Goal: Information Seeking & Learning: Check status

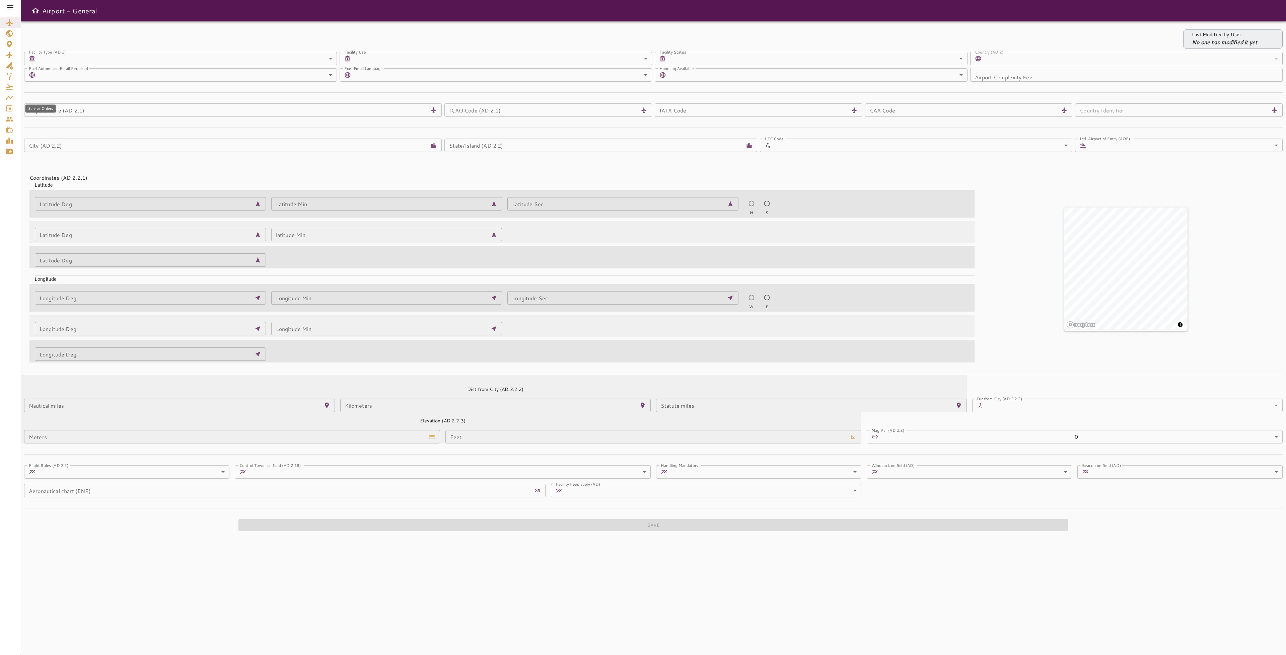
click at [14, 111] on div "Service Orders" at bounding box center [10, 108] width 10 height 8
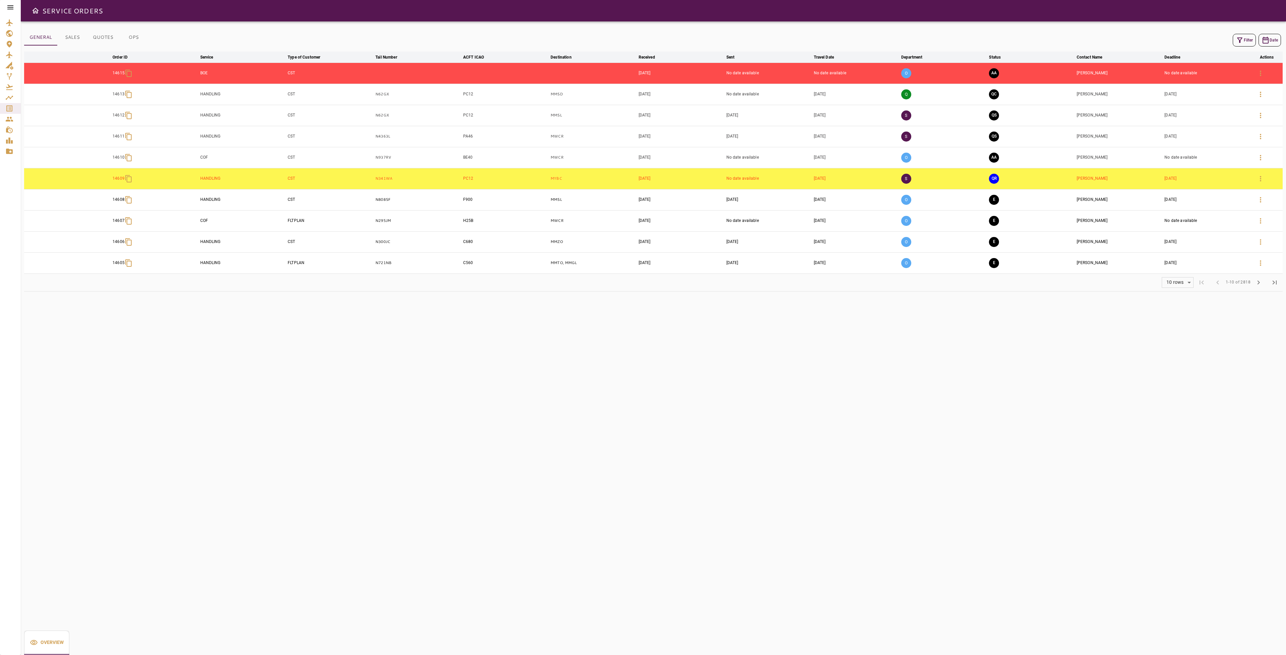
click at [1244, 38] on button "Filter" at bounding box center [1244, 40] width 23 height 13
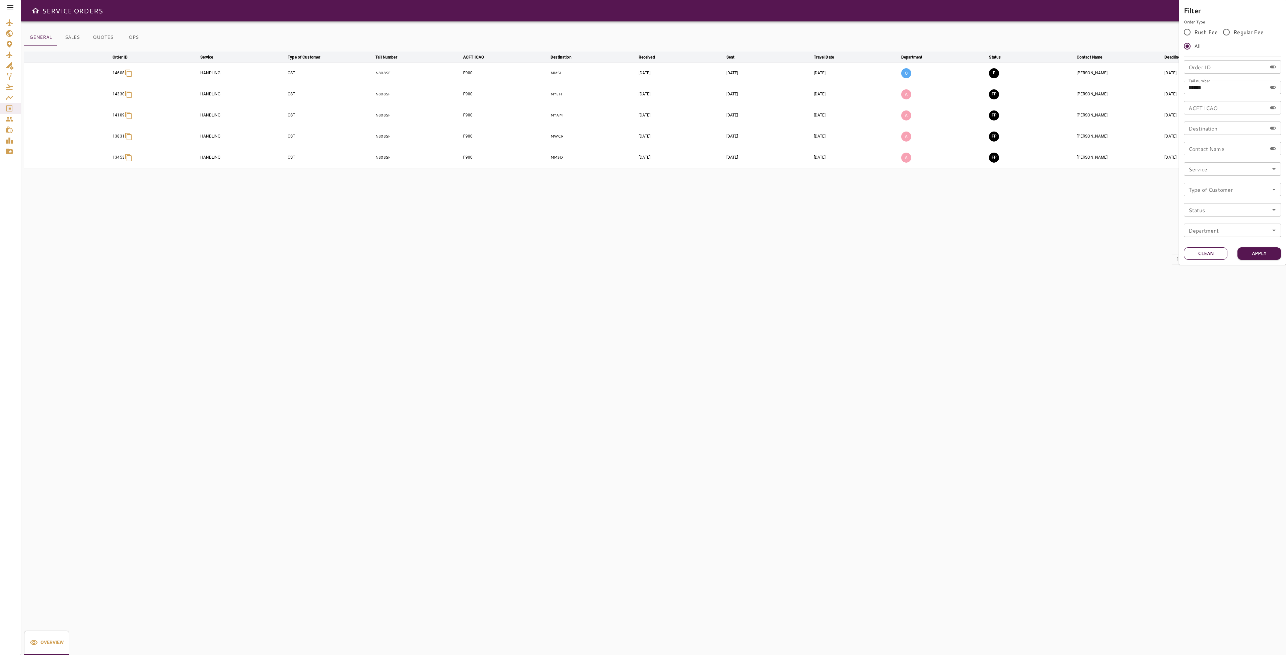
click at [1202, 253] on button "Clean" at bounding box center [1206, 253] width 44 height 12
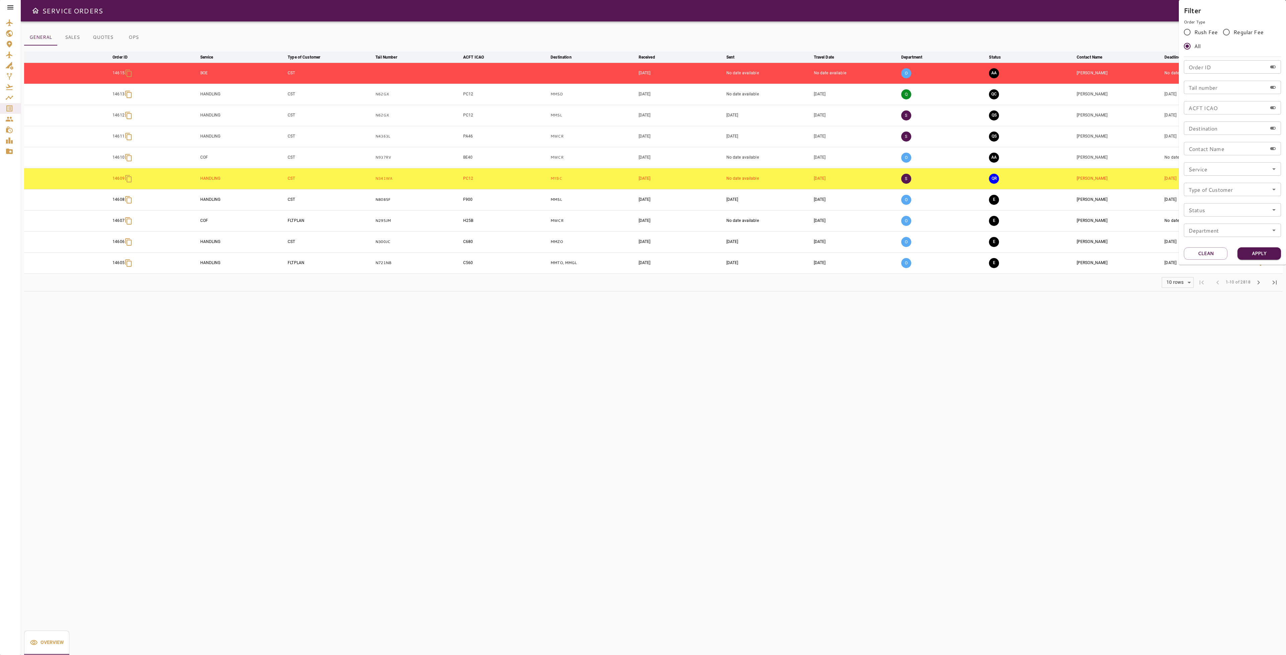
click at [130, 35] on div at bounding box center [643, 327] width 1286 height 655
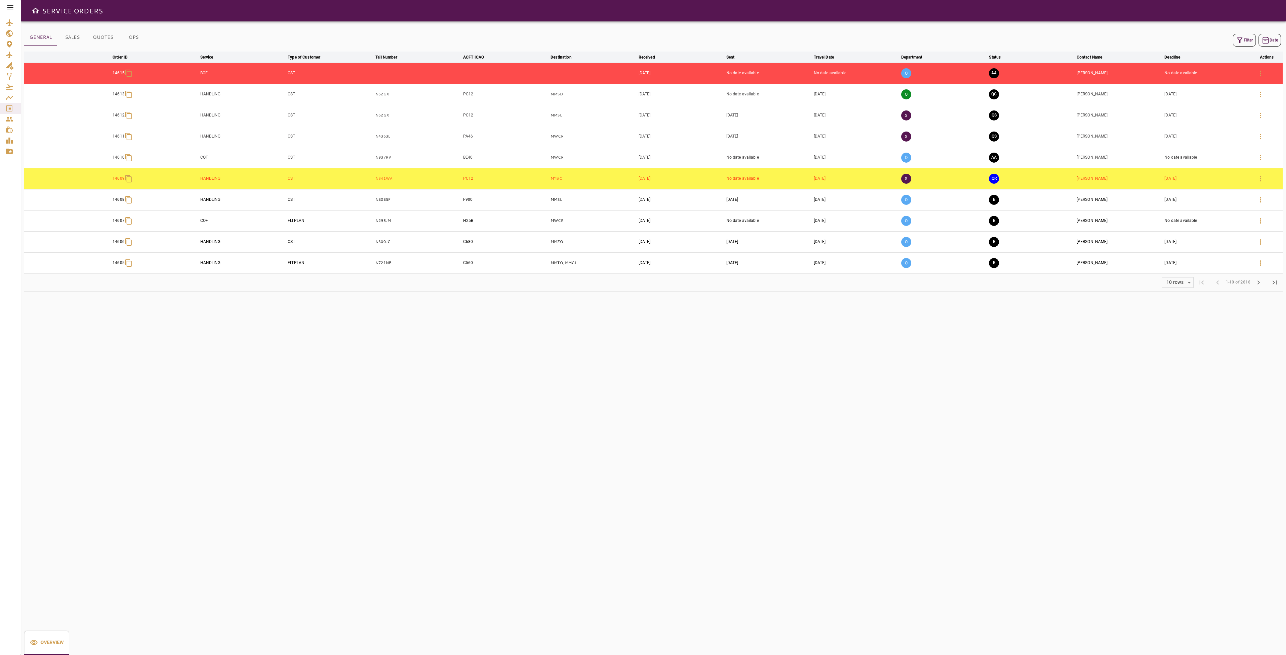
click at [132, 38] on button "OPS" at bounding box center [134, 37] width 30 height 16
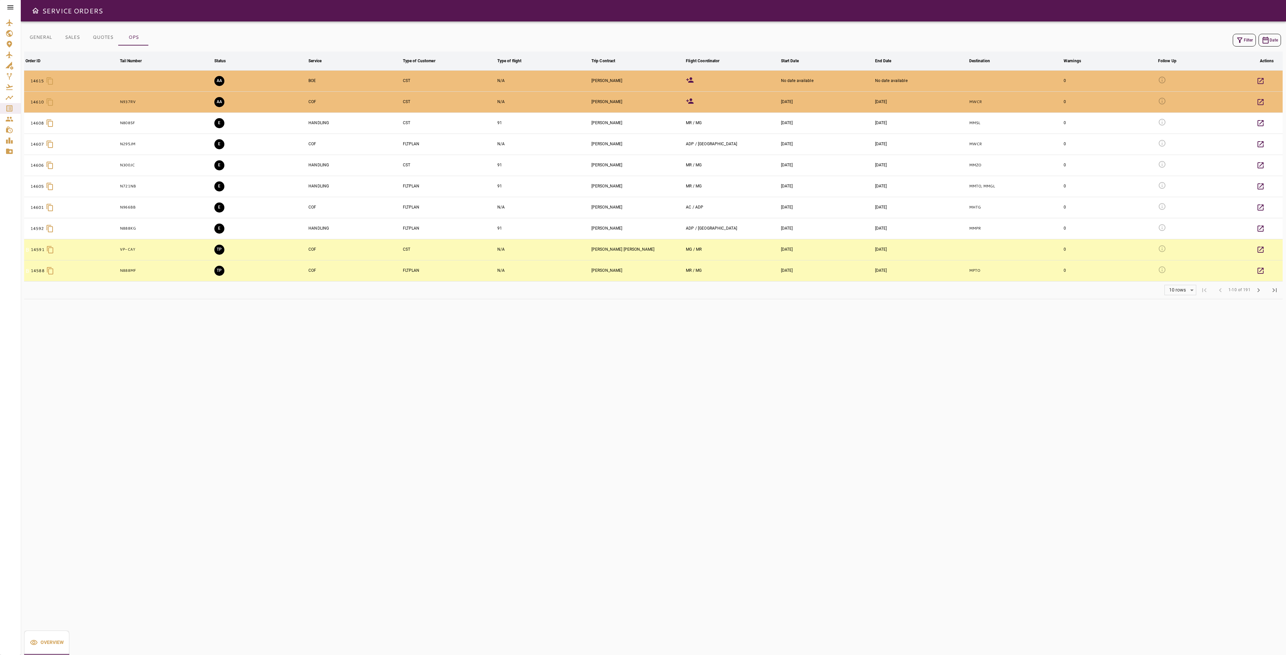
click at [1246, 40] on button "Filter" at bounding box center [1244, 40] width 23 height 13
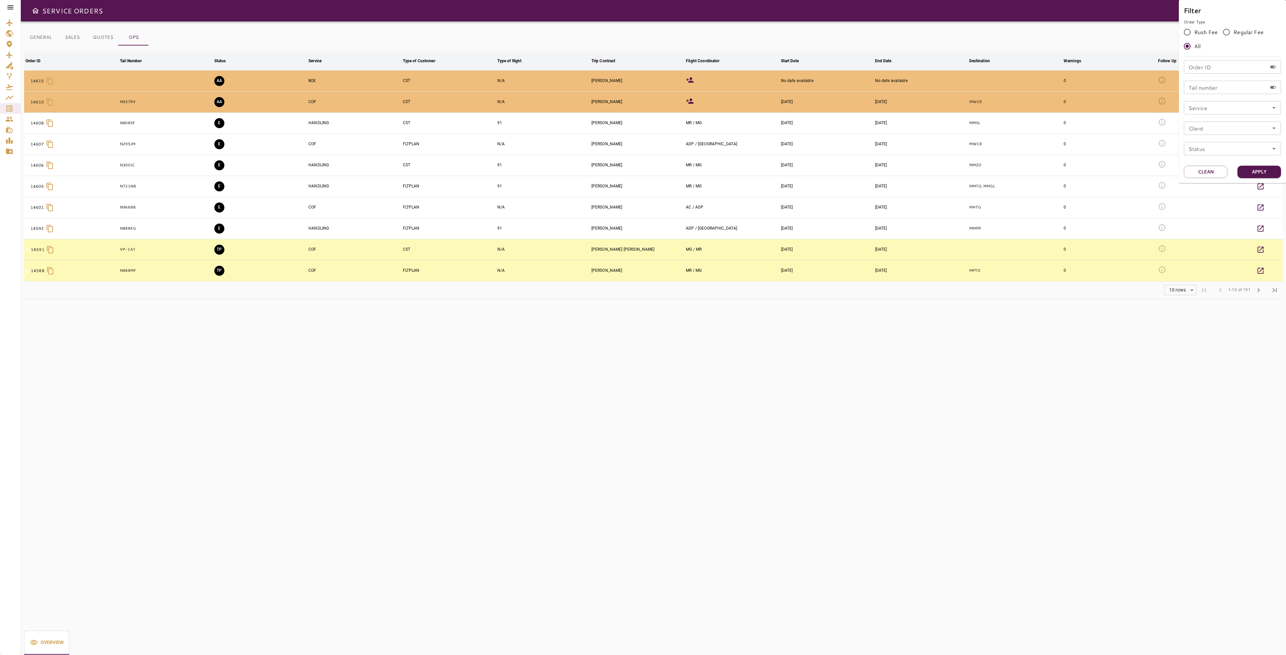
click at [1270, 107] on icon "Open" at bounding box center [1274, 108] width 8 height 8
click at [1213, 150] on li "COF" at bounding box center [1232, 151] width 97 height 12
type input "***"
click at [1263, 172] on button "Apply" at bounding box center [1259, 172] width 44 height 12
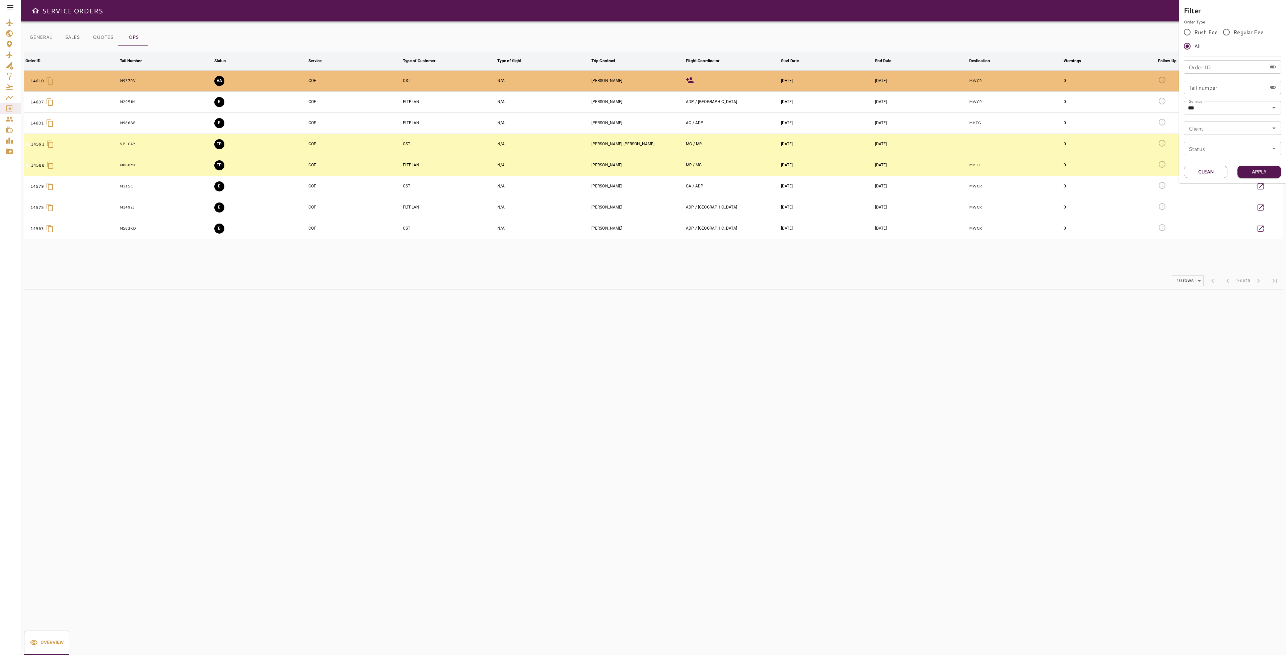
click at [749, 311] on div at bounding box center [643, 327] width 1286 height 655
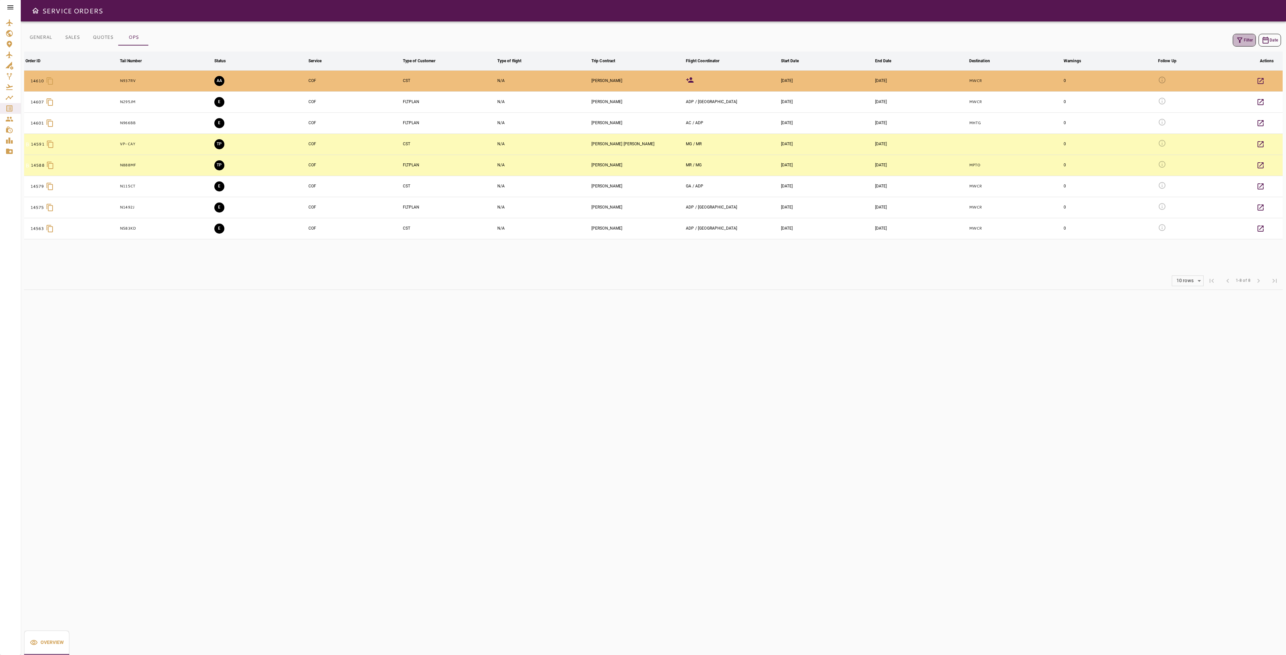
click at [1243, 43] on button "Filter" at bounding box center [1244, 40] width 23 height 13
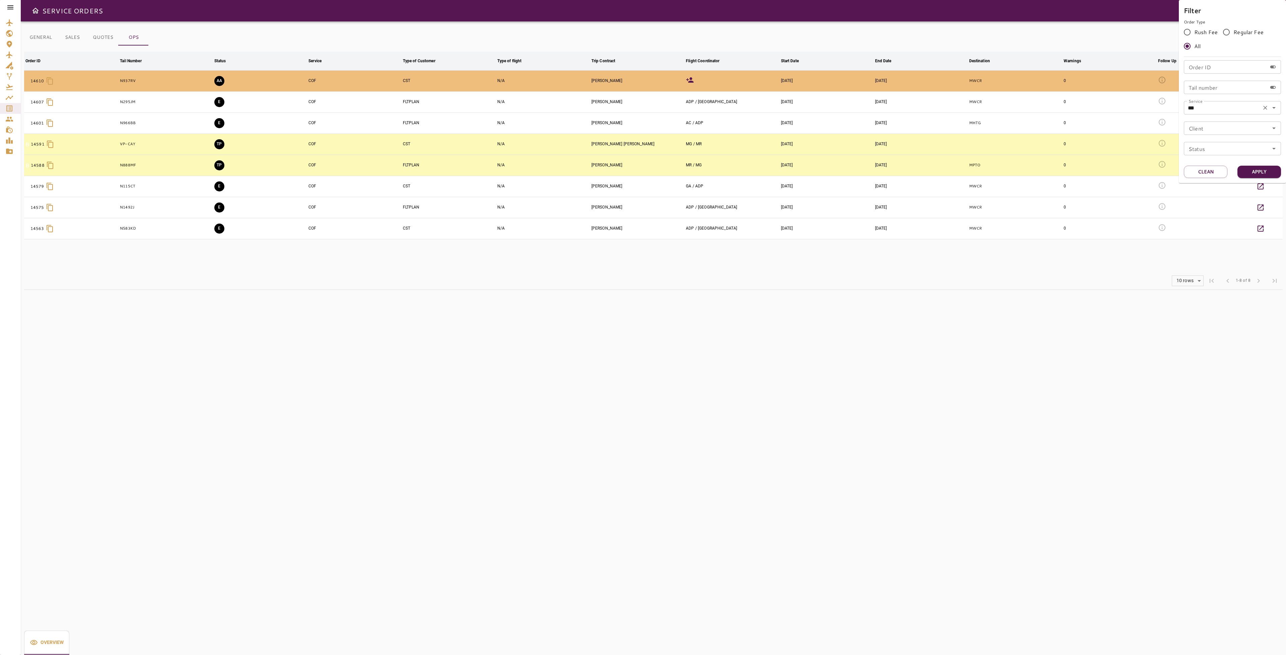
click at [1272, 106] on icon "Open" at bounding box center [1274, 108] width 8 height 8
click at [1217, 139] on li "BOE" at bounding box center [1232, 139] width 97 height 12
type input "***"
click at [1254, 169] on button "Apply" at bounding box center [1259, 172] width 44 height 12
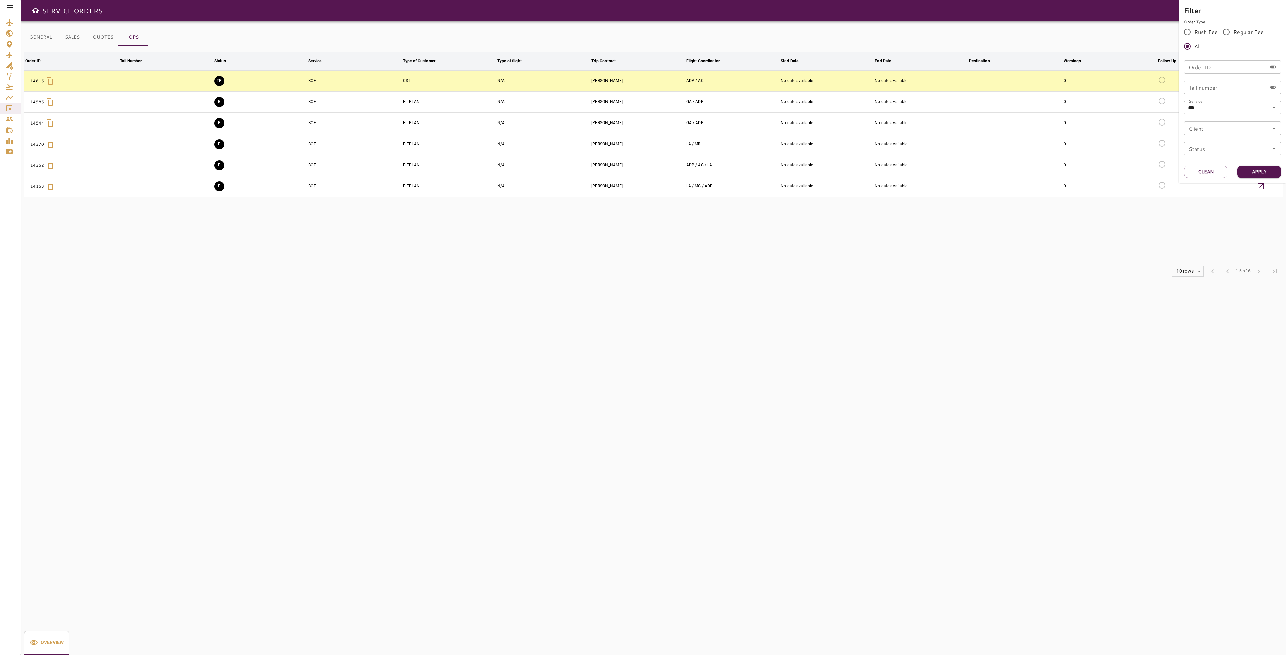
click at [1060, 220] on div at bounding box center [643, 327] width 1286 height 655
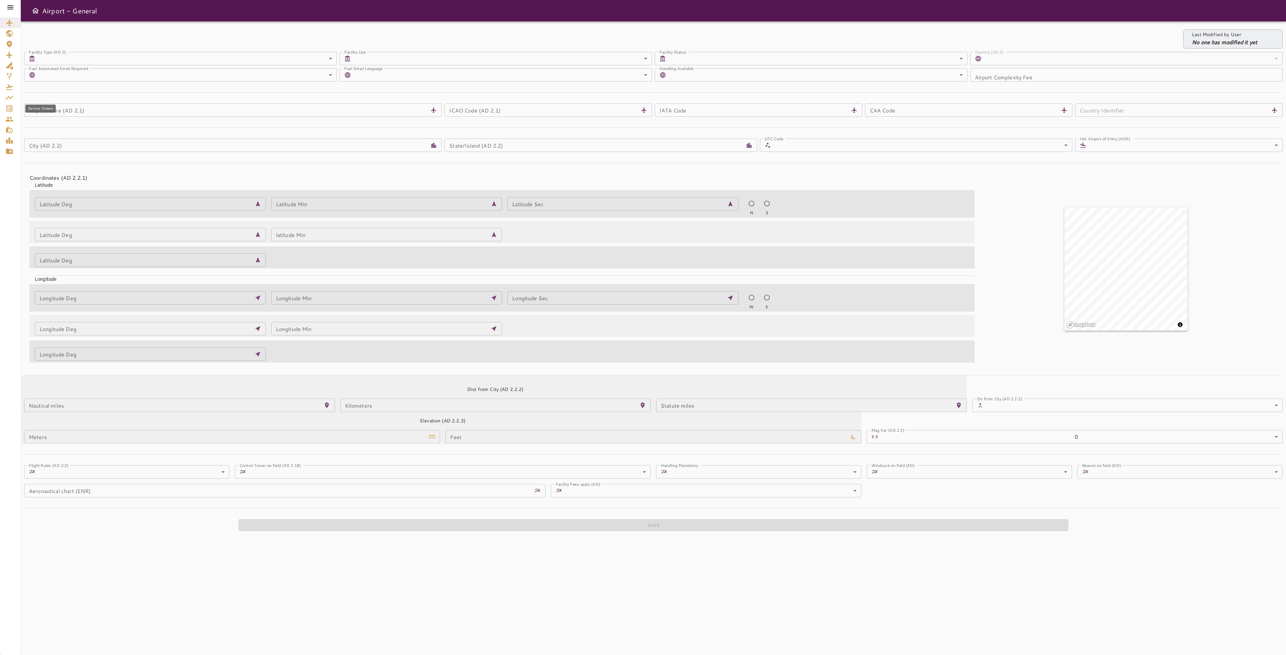
click at [6, 107] on icon "Service Orders" at bounding box center [9, 108] width 8 height 8
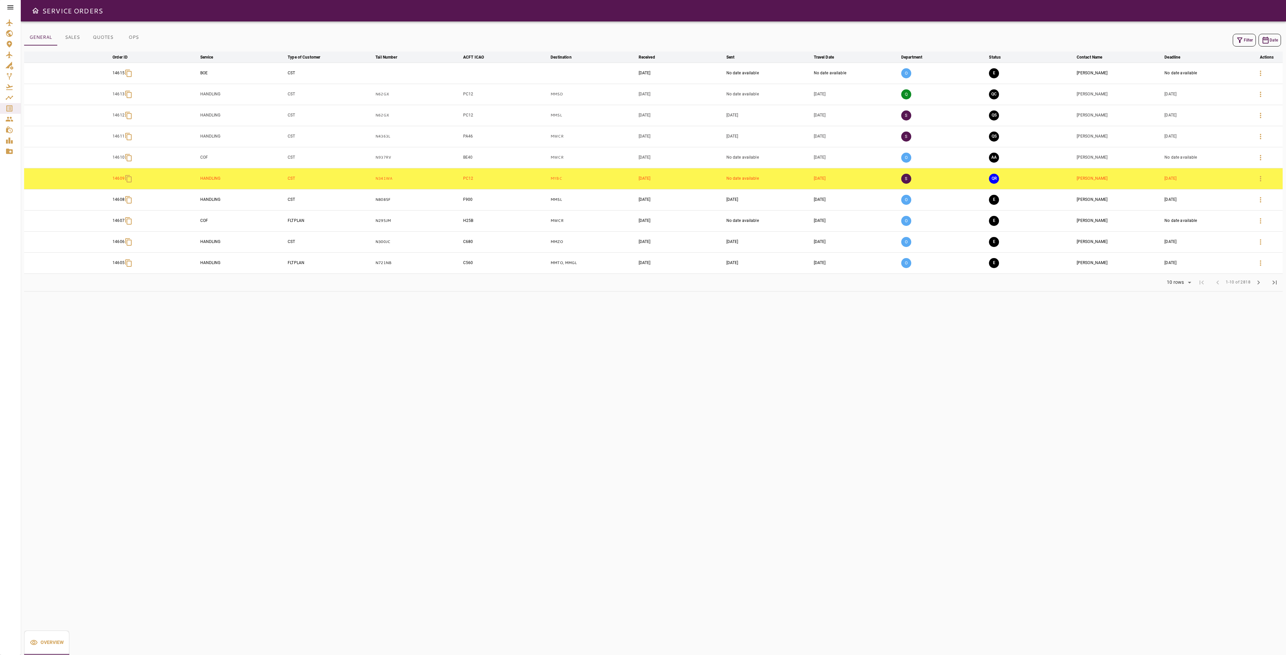
drag, startPoint x: 134, startPoint y: 36, endPoint x: 141, endPoint y: 36, distance: 7.0
click at [133, 36] on button "OPS" at bounding box center [134, 37] width 30 height 16
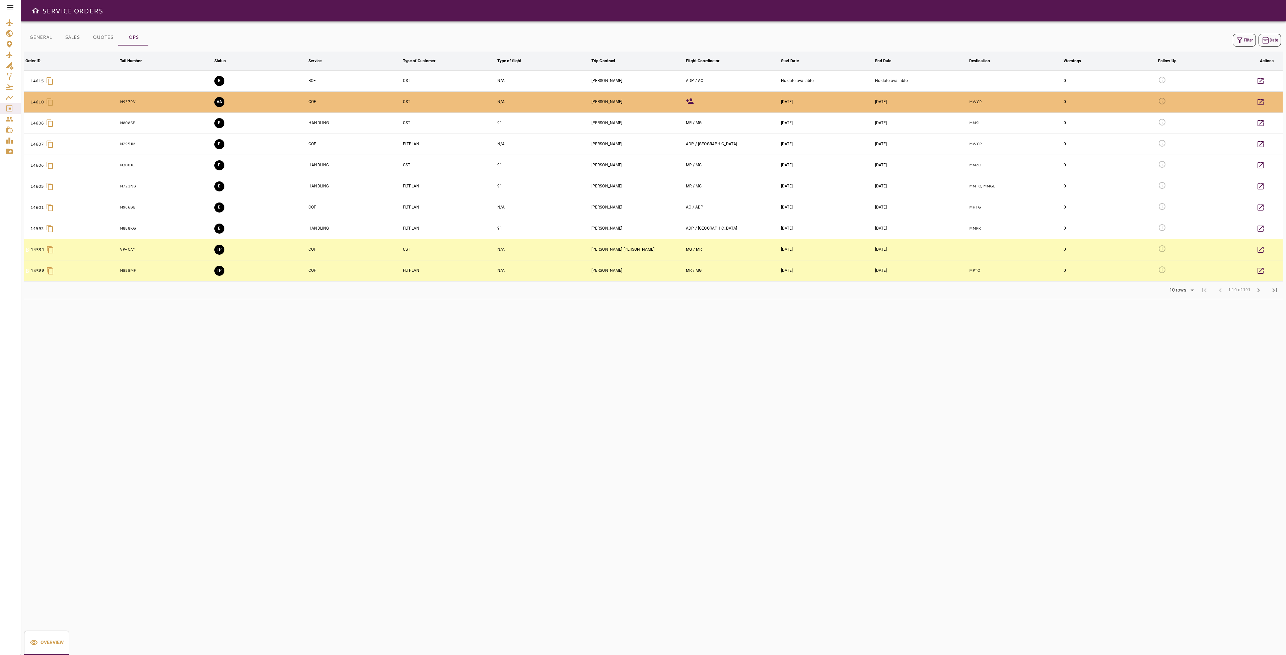
click at [1243, 38] on button "Filter" at bounding box center [1244, 40] width 23 height 13
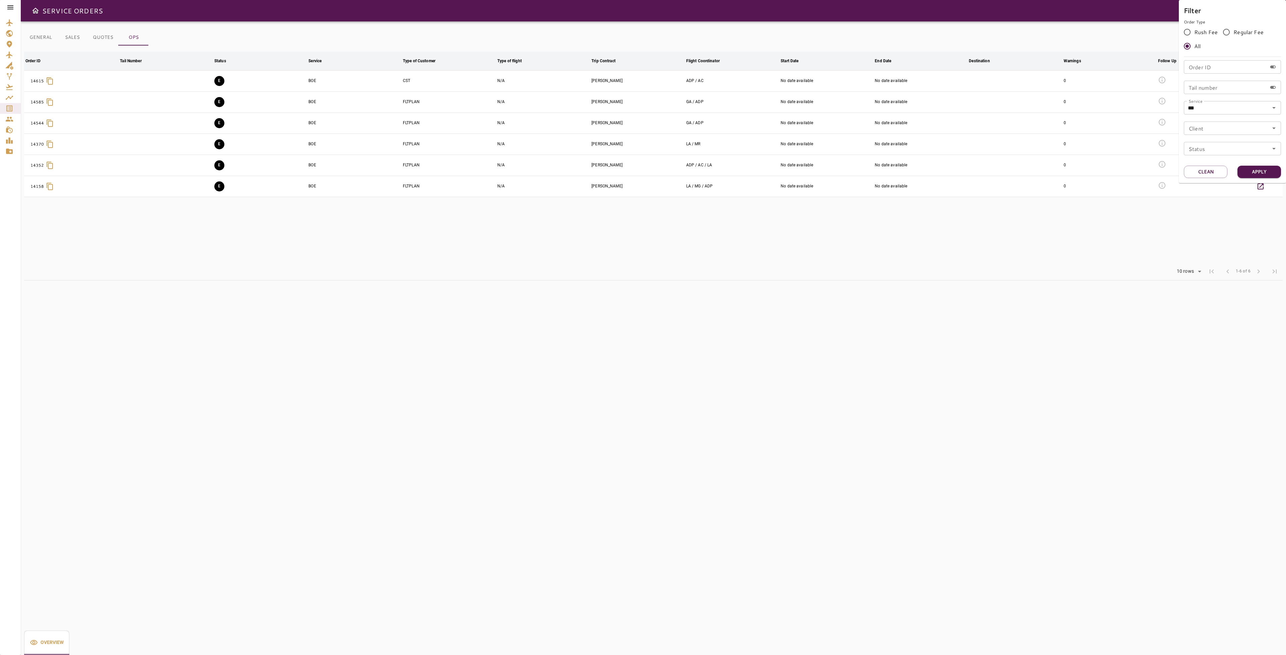
click at [710, 229] on div at bounding box center [643, 327] width 1286 height 655
click at [14, 106] on div "Service Orders" at bounding box center [10, 108] width 10 height 8
click at [1241, 40] on icon "button" at bounding box center [1240, 40] width 8 height 8
click at [1210, 172] on button "Clean" at bounding box center [1206, 172] width 44 height 12
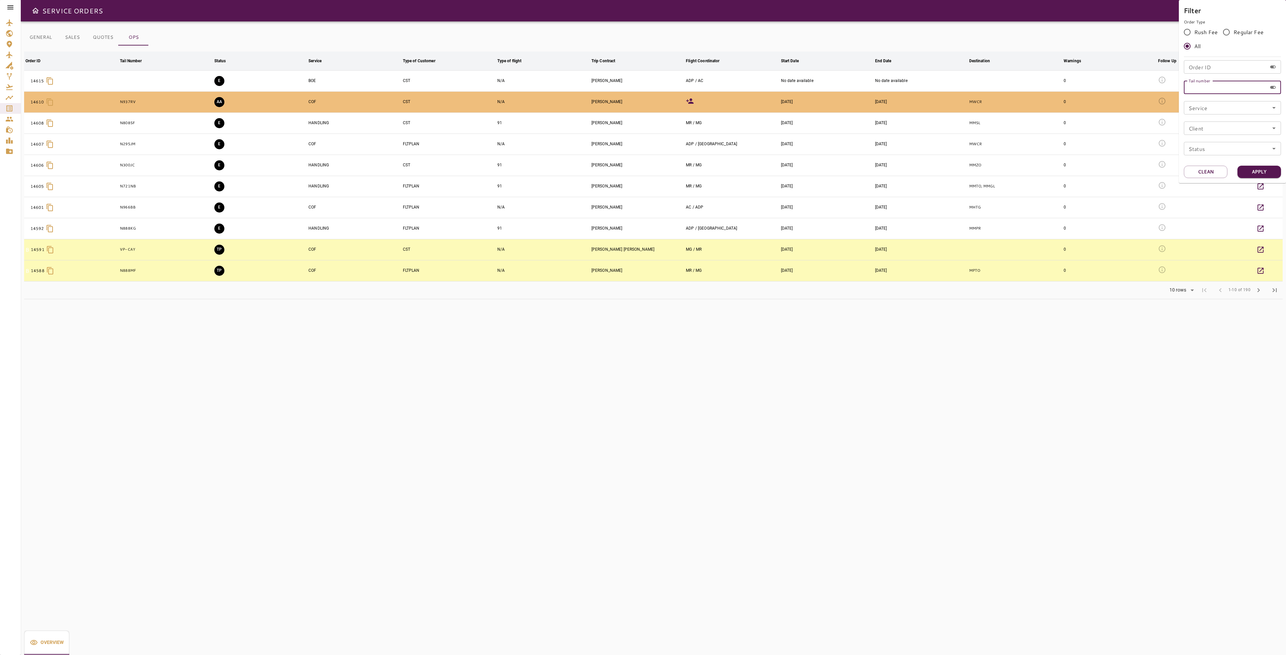
click at [1218, 92] on input "Tail number" at bounding box center [1225, 87] width 83 height 13
type input "******"
click at [1258, 173] on button "Apply" at bounding box center [1259, 172] width 44 height 12
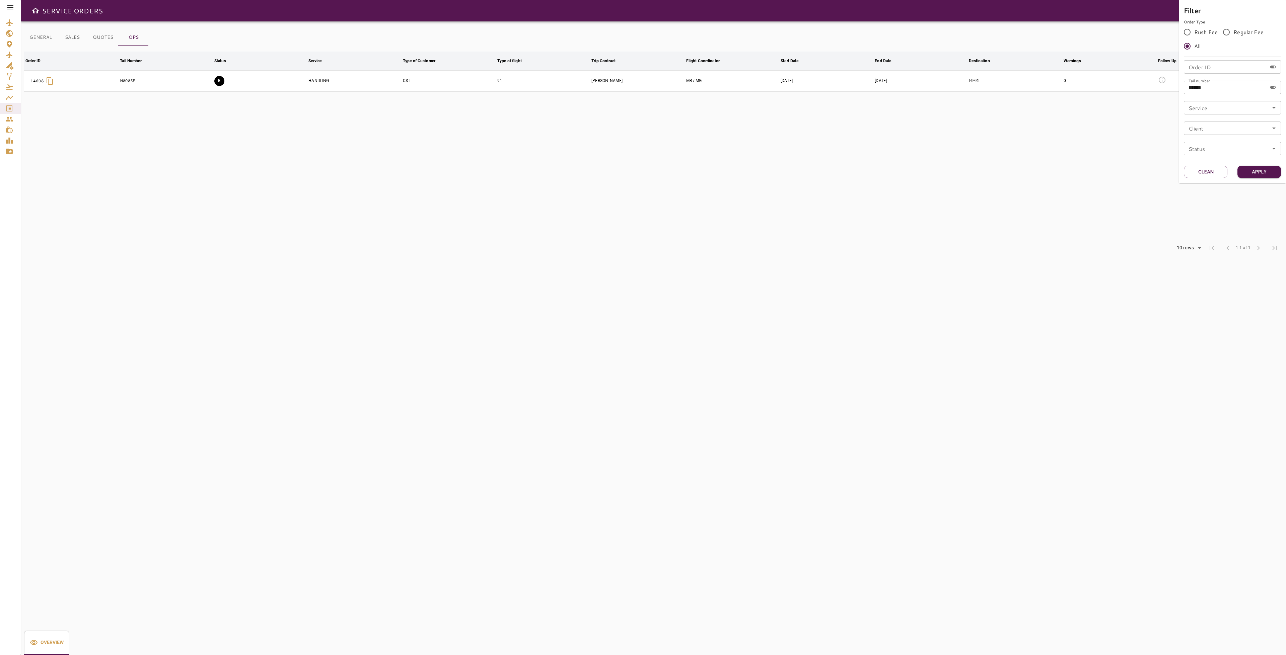
click at [856, 235] on div at bounding box center [643, 327] width 1286 height 655
click at [40, 36] on button "GENERAL" at bounding box center [40, 37] width 33 height 16
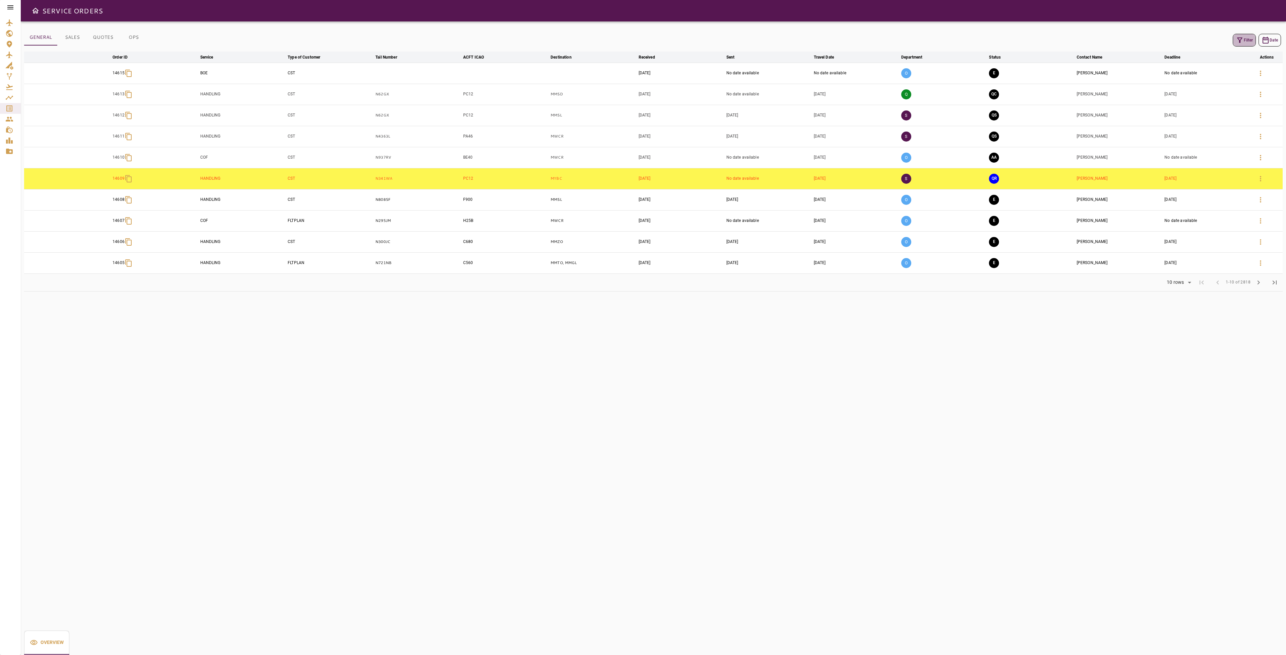
click at [1243, 43] on button "Filter" at bounding box center [1244, 40] width 23 height 13
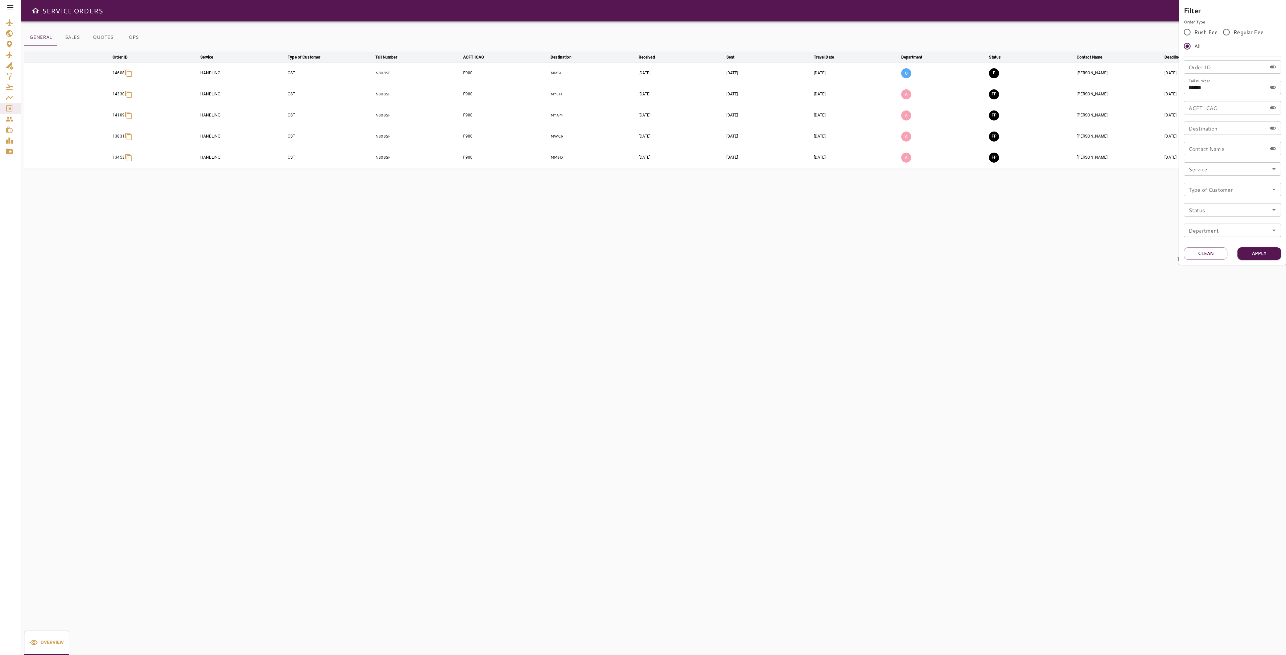
click at [1009, 247] on div at bounding box center [643, 327] width 1286 height 655
click at [1264, 76] on icon "button" at bounding box center [1260, 73] width 8 height 8
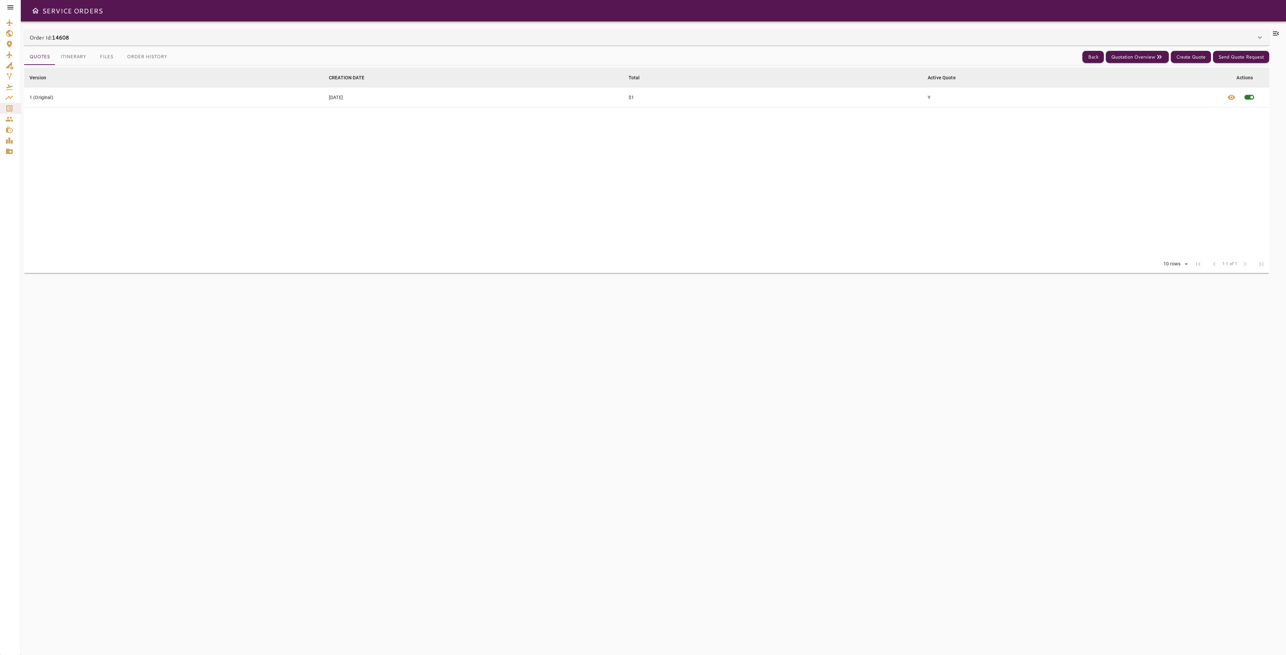
click at [1275, 33] on icon at bounding box center [1276, 33] width 8 height 8
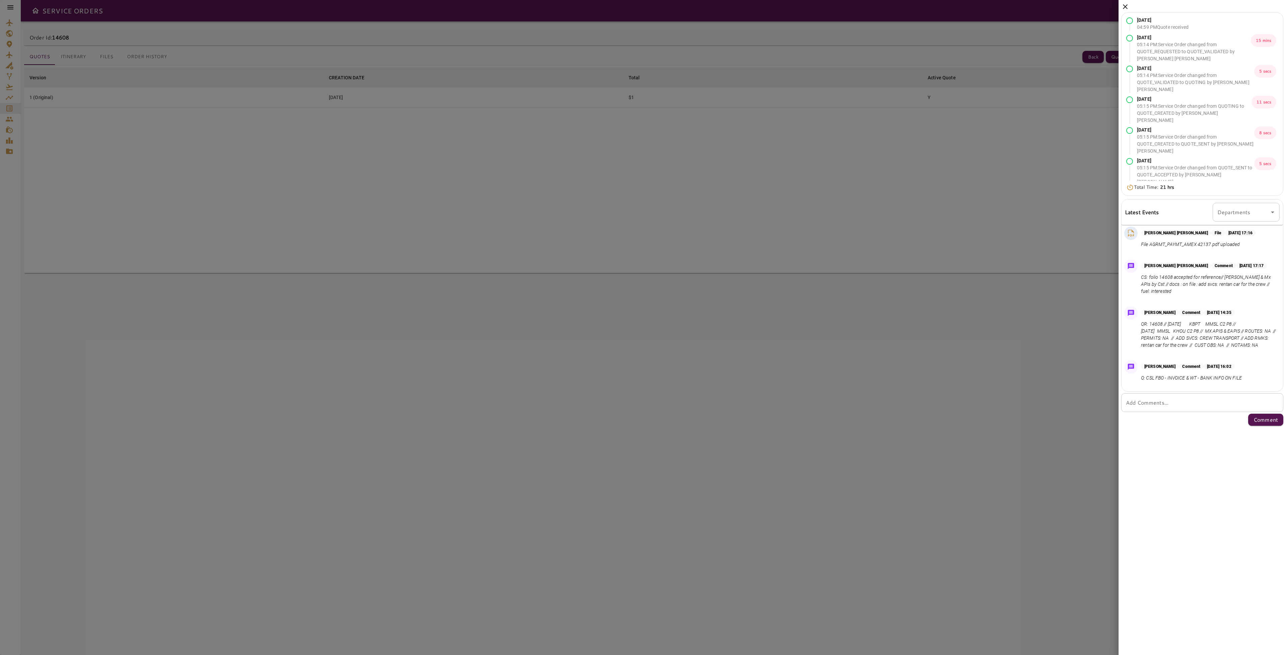
scroll to position [85, 0]
click at [1125, 6] on icon at bounding box center [1125, 6] width 5 height 5
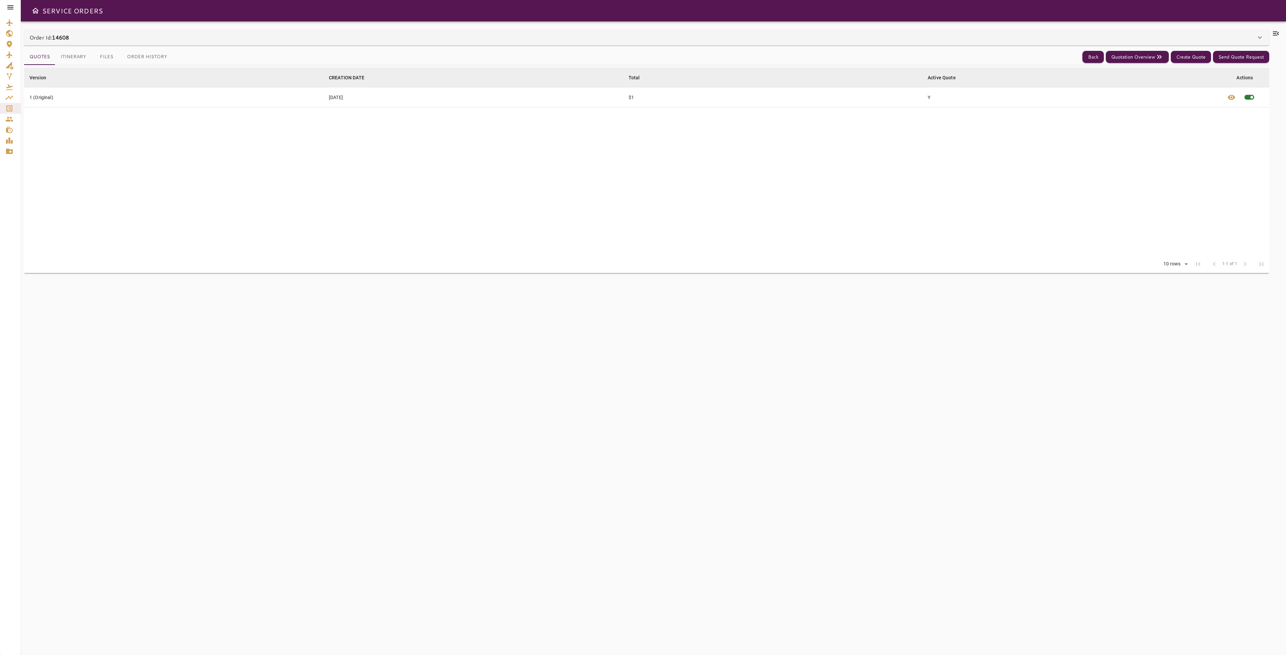
click at [107, 57] on button "Files" at bounding box center [106, 57] width 30 height 16
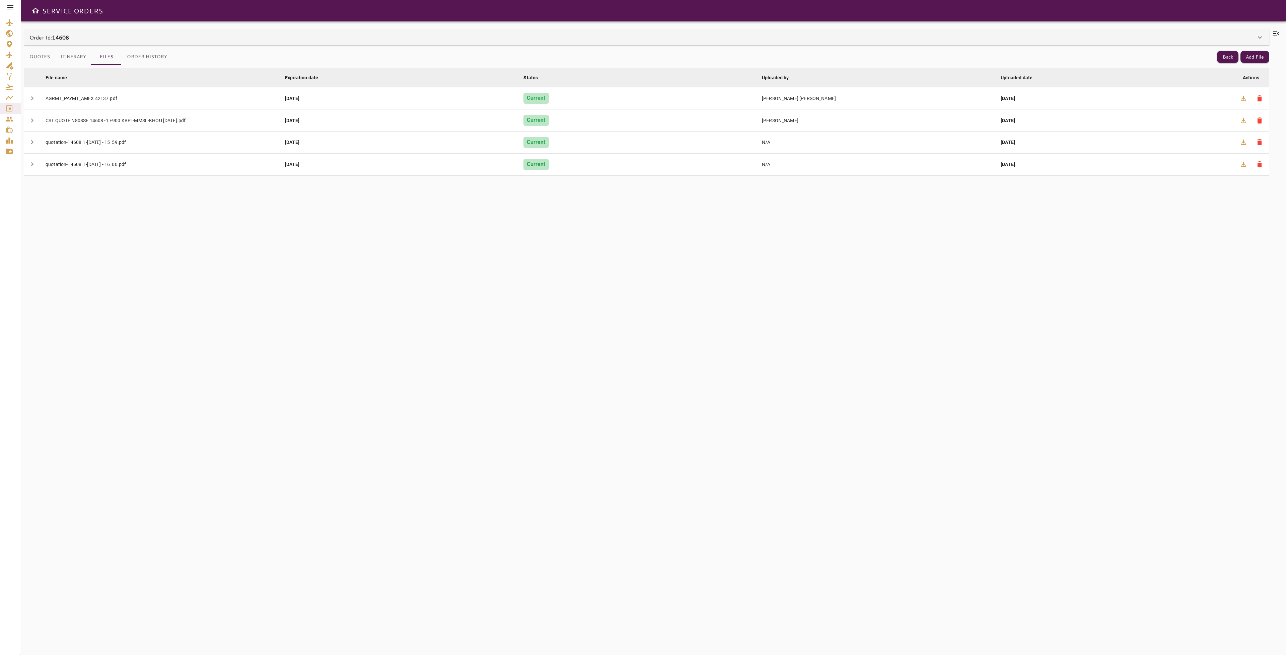
click at [73, 60] on button "Itinerary" at bounding box center [73, 57] width 36 height 16
